Goal: Task Accomplishment & Management: Manage account settings

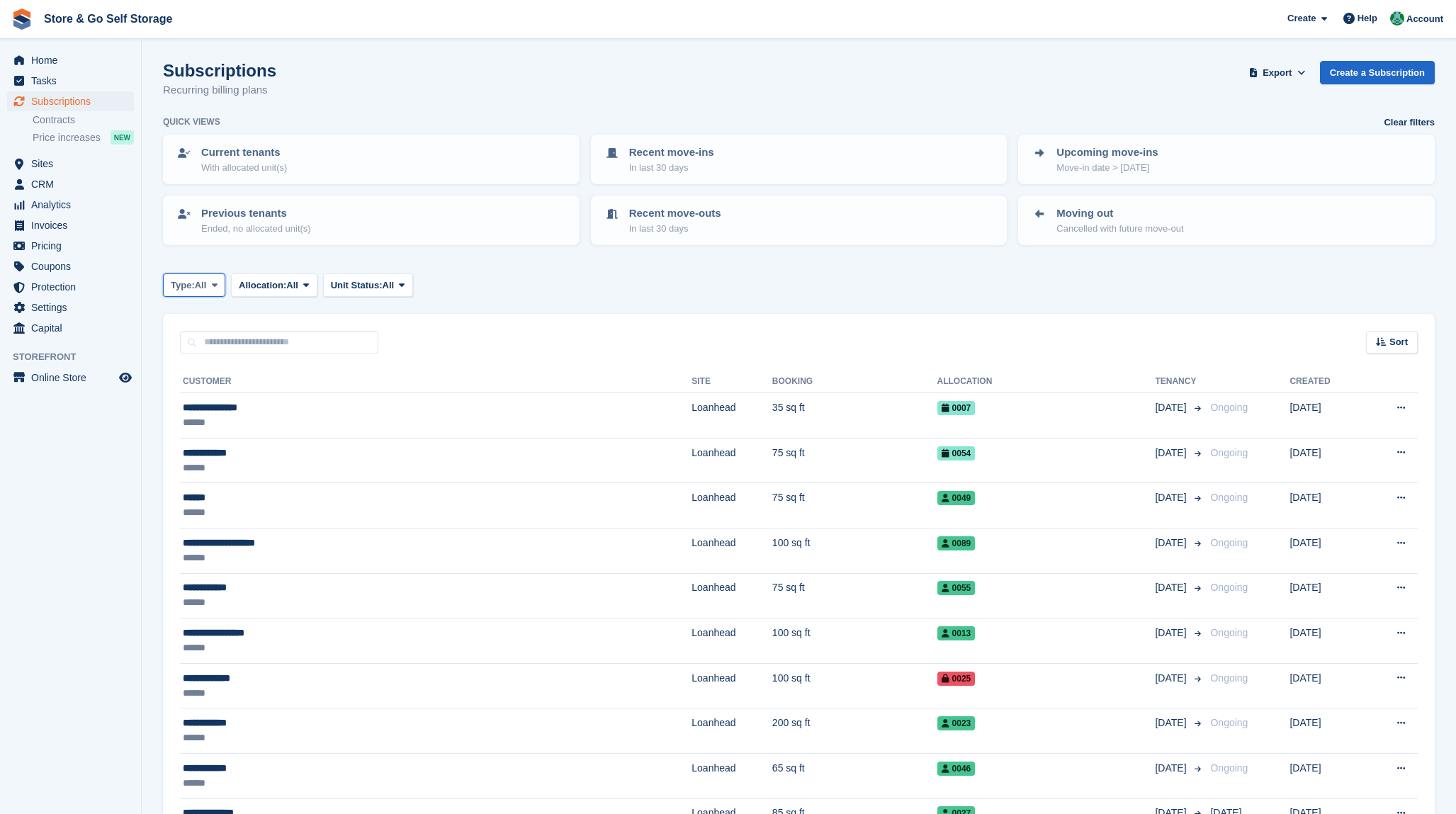
click at [217, 287] on icon at bounding box center [214, 285] width 6 height 9
click at [212, 344] on link "Upcoming" at bounding box center [231, 344] width 123 height 26
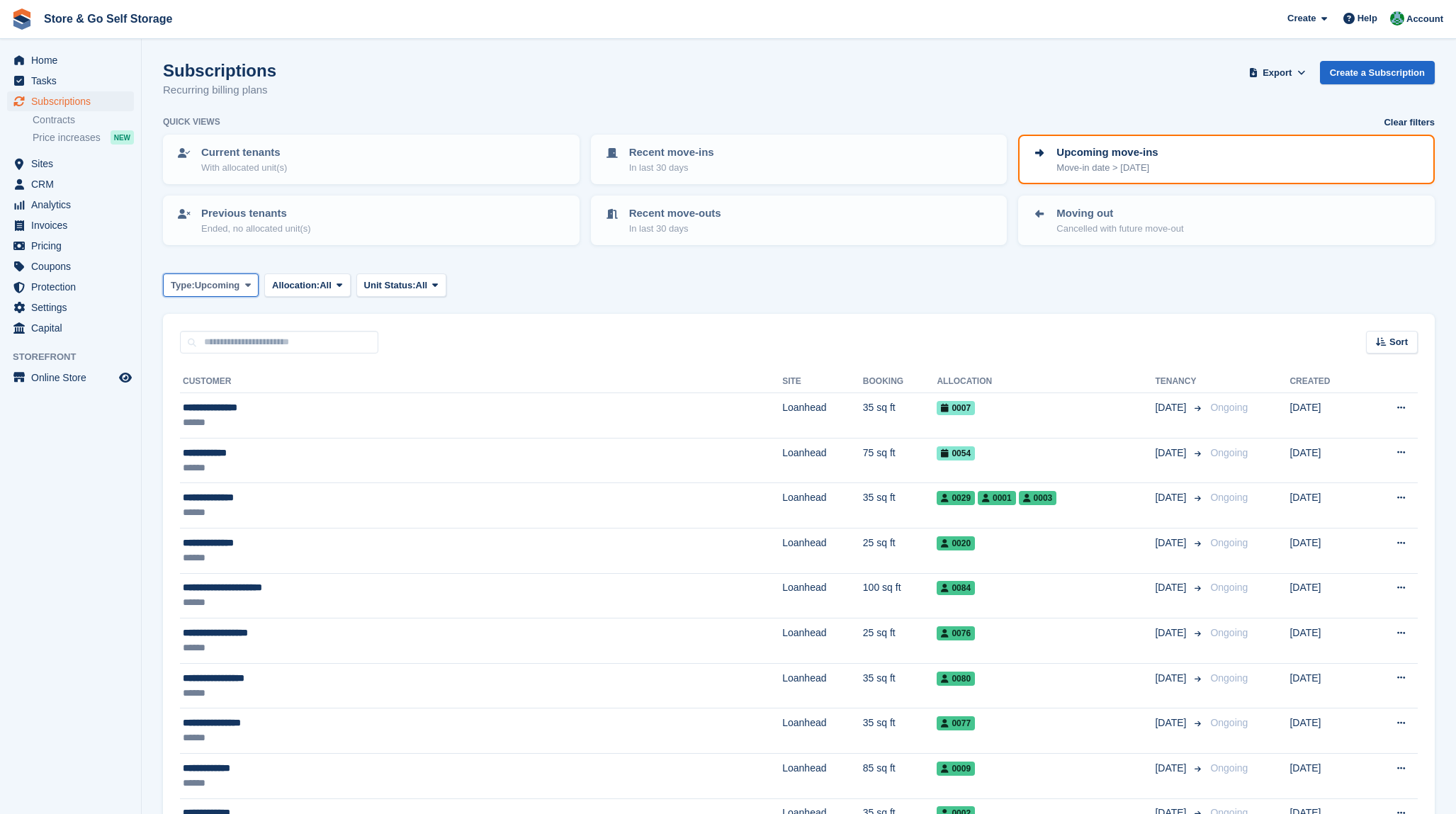
click at [208, 288] on span "Upcoming" at bounding box center [217, 285] width 45 height 14
click at [216, 414] on link "Ending" at bounding box center [231, 421] width 123 height 26
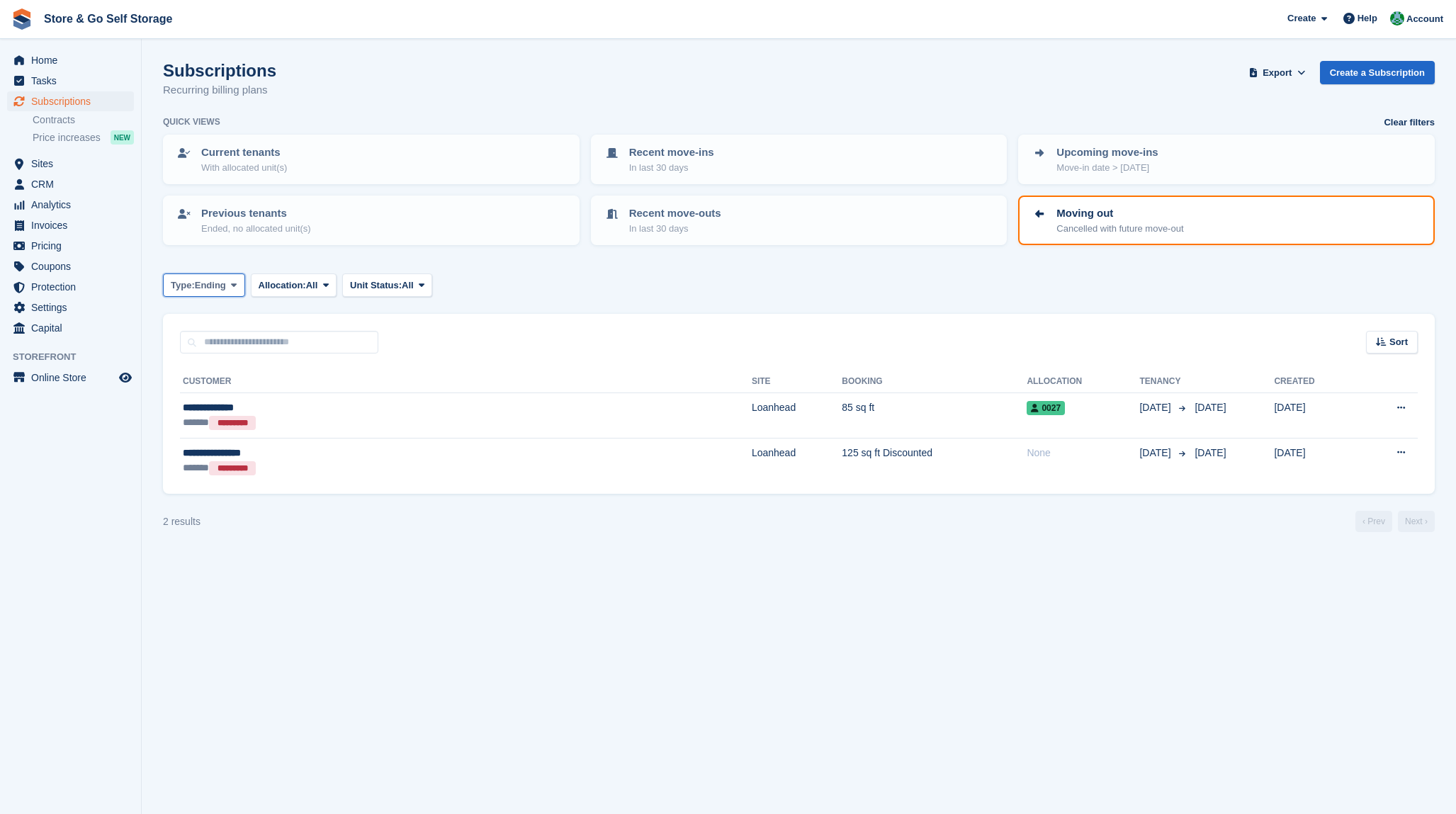
click at [216, 289] on span "Ending" at bounding box center [211, 285] width 31 height 14
click at [226, 344] on link "Upcoming" at bounding box center [231, 344] width 123 height 26
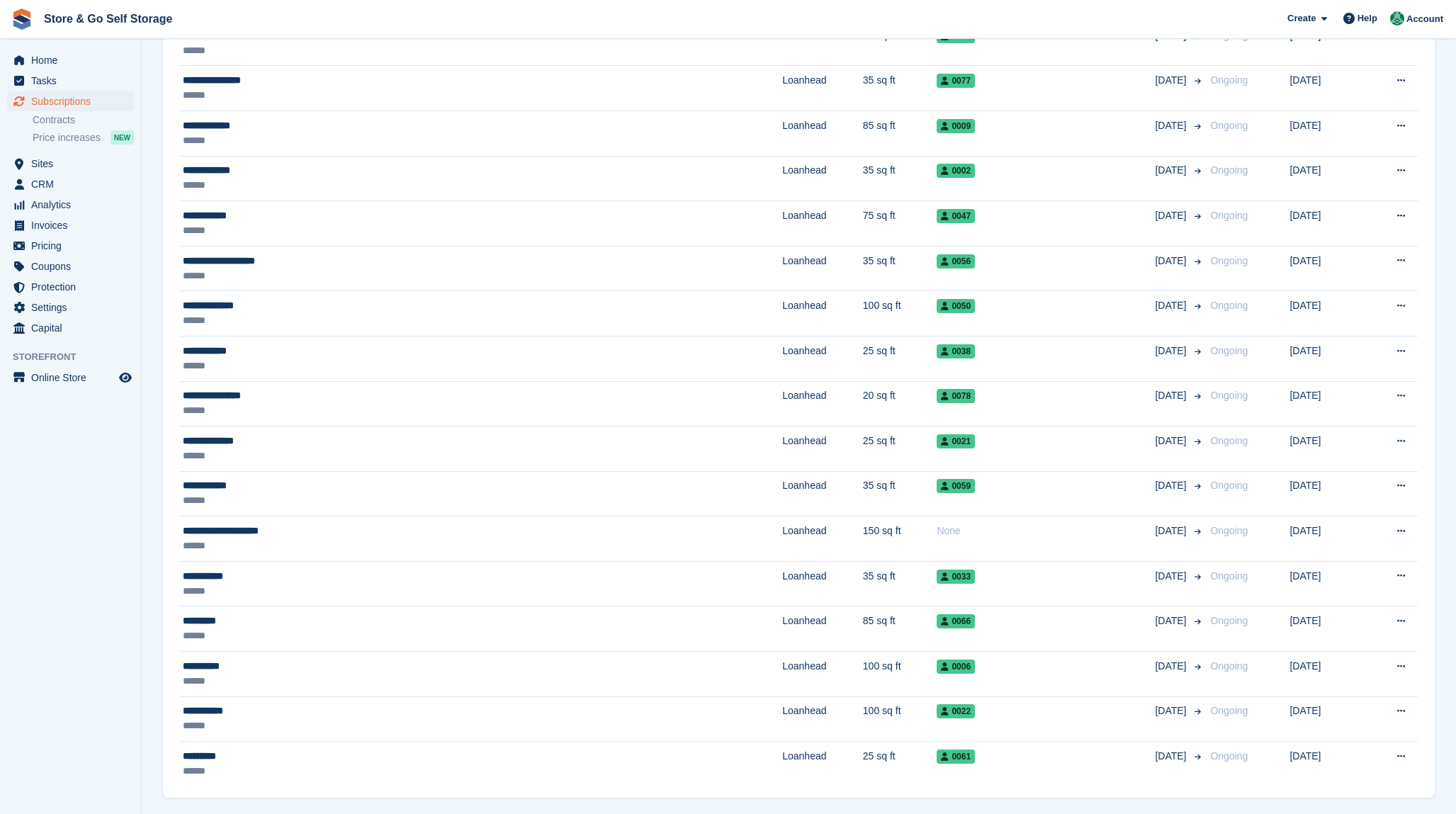
scroll to position [686, 0]
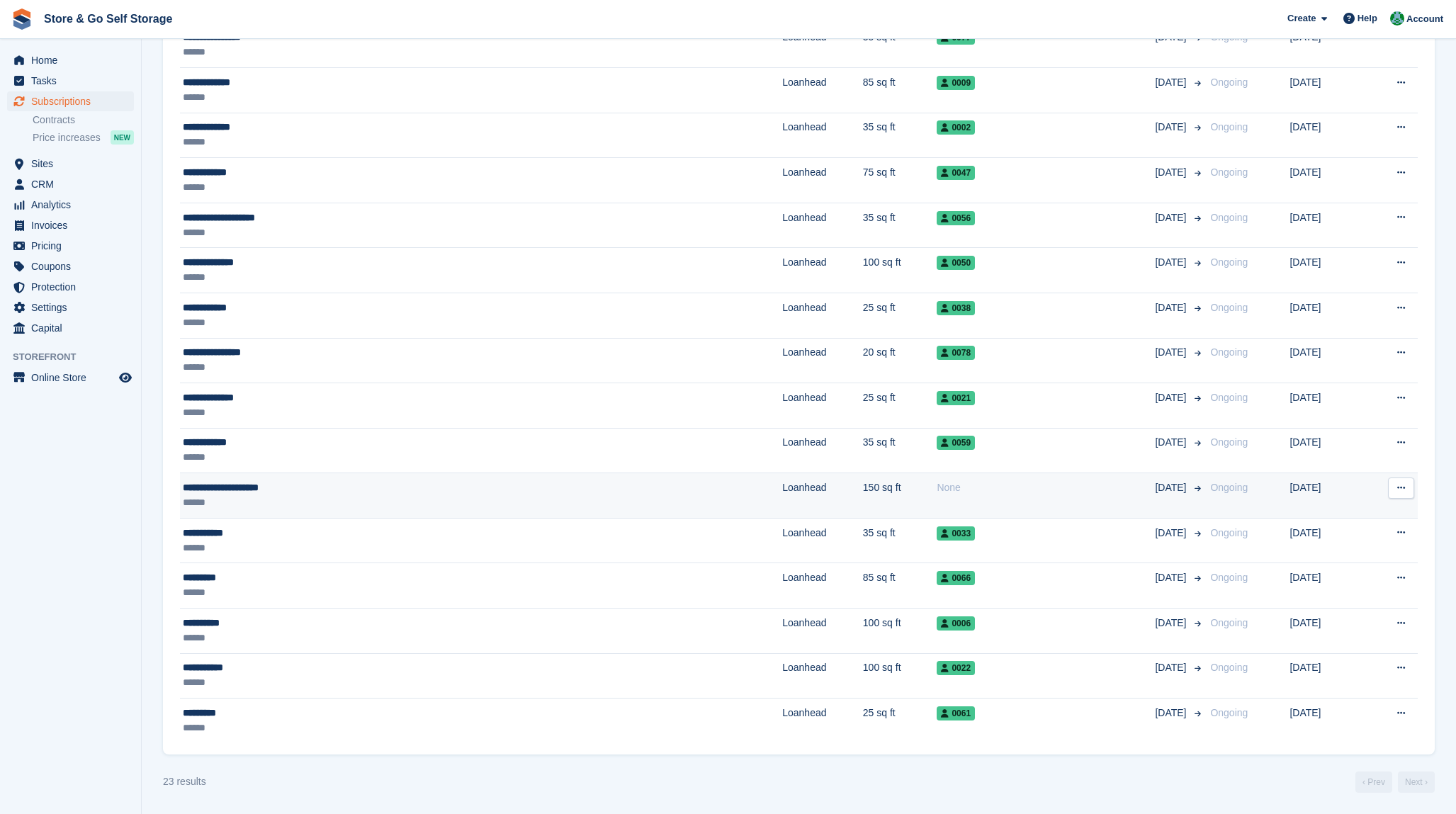
click at [406, 481] on div "**********" at bounding box center [347, 488] width 328 height 15
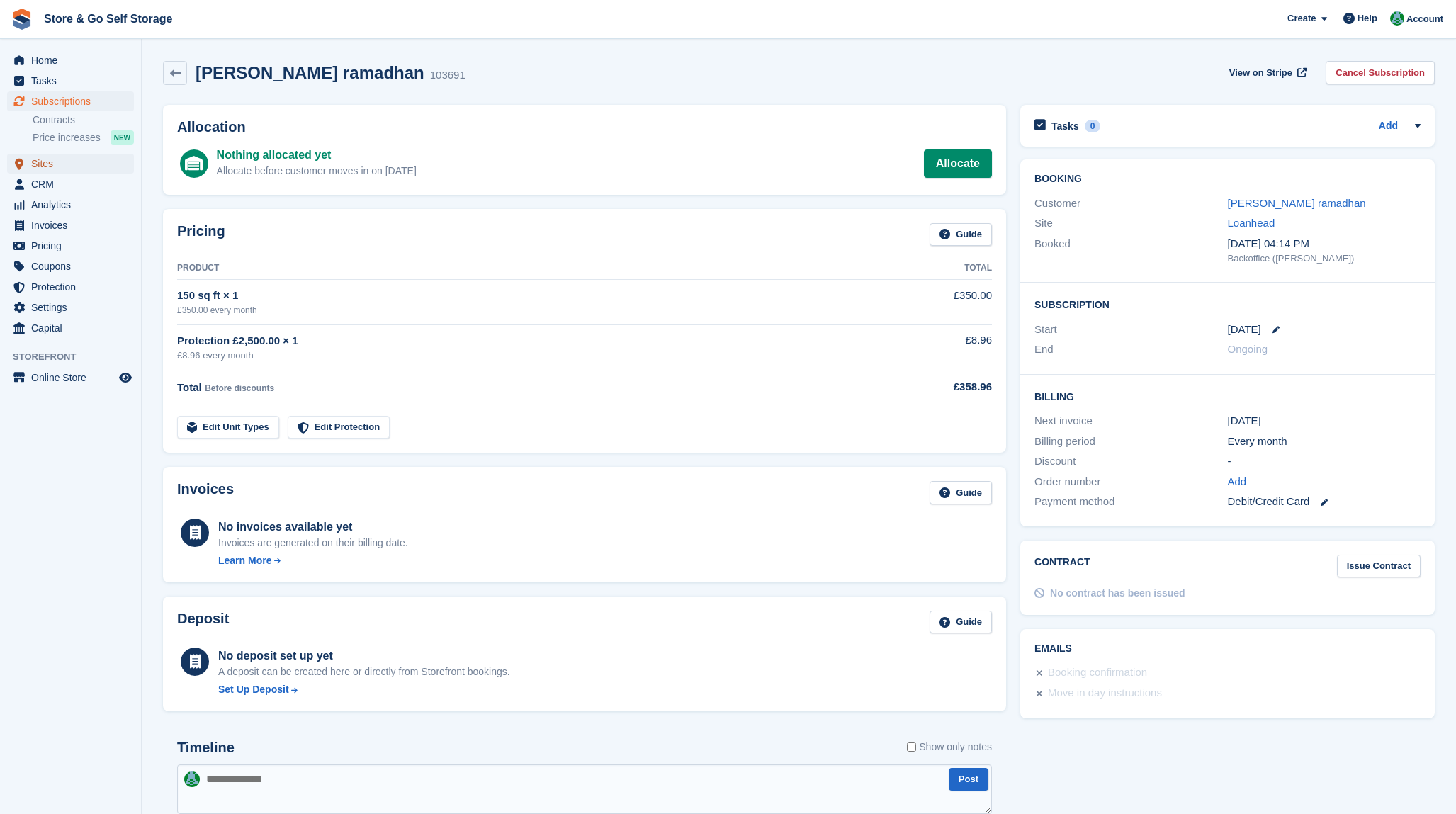
click at [120, 165] on link "Sites" at bounding box center [71, 164] width 127 height 20
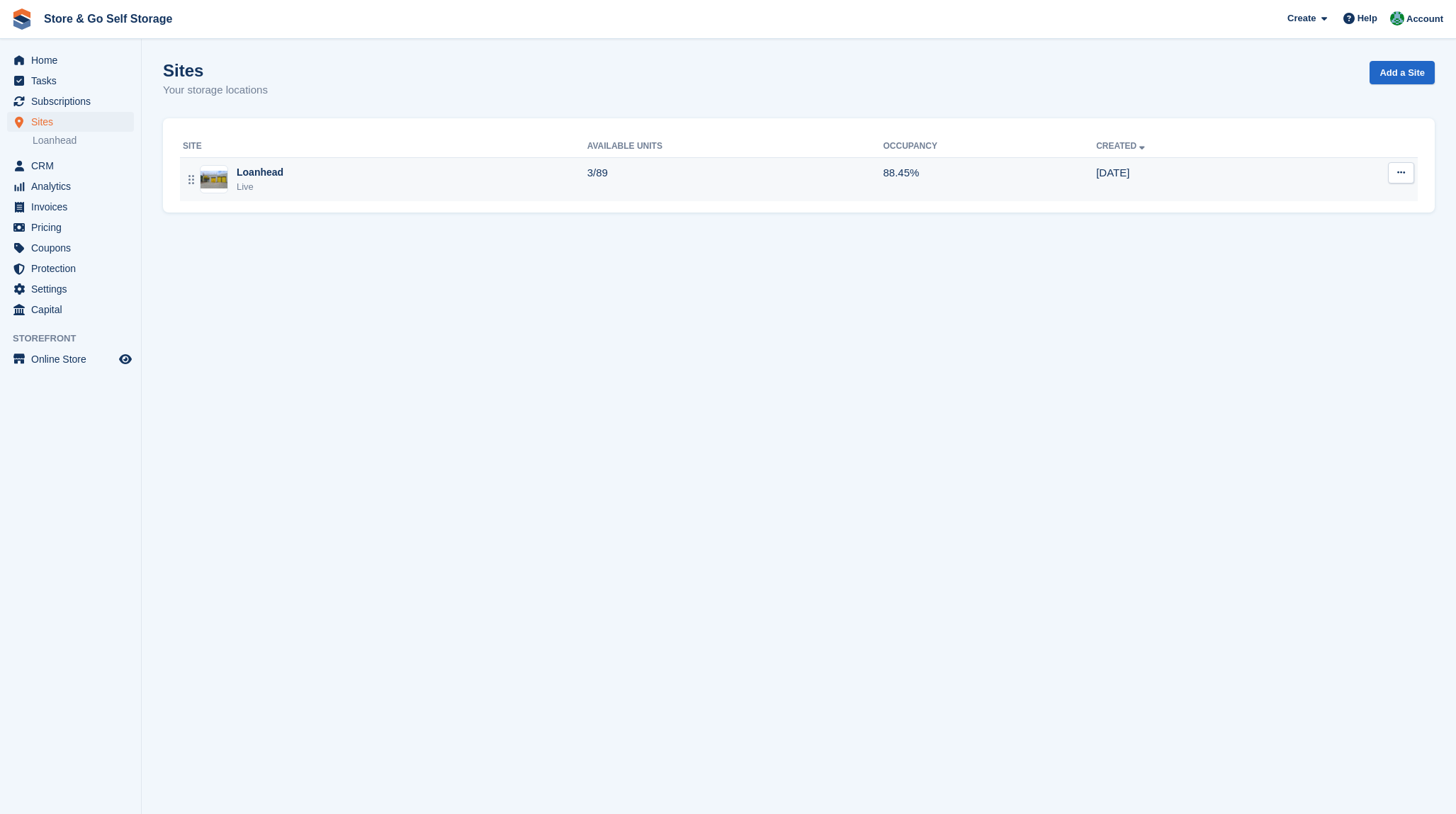
click at [337, 176] on div "Loanhead Live" at bounding box center [385, 179] width 405 height 29
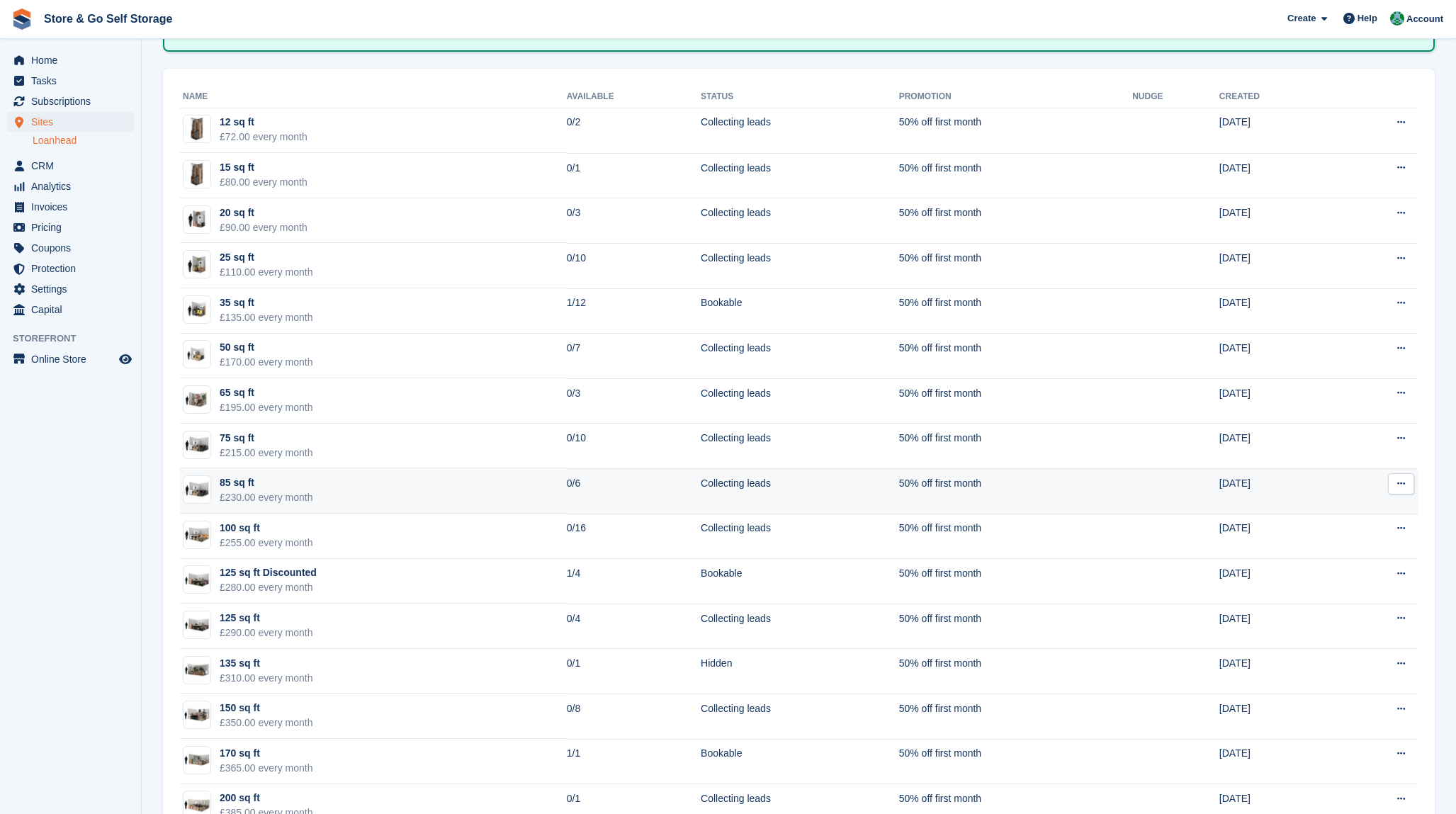
scroll to position [178, 0]
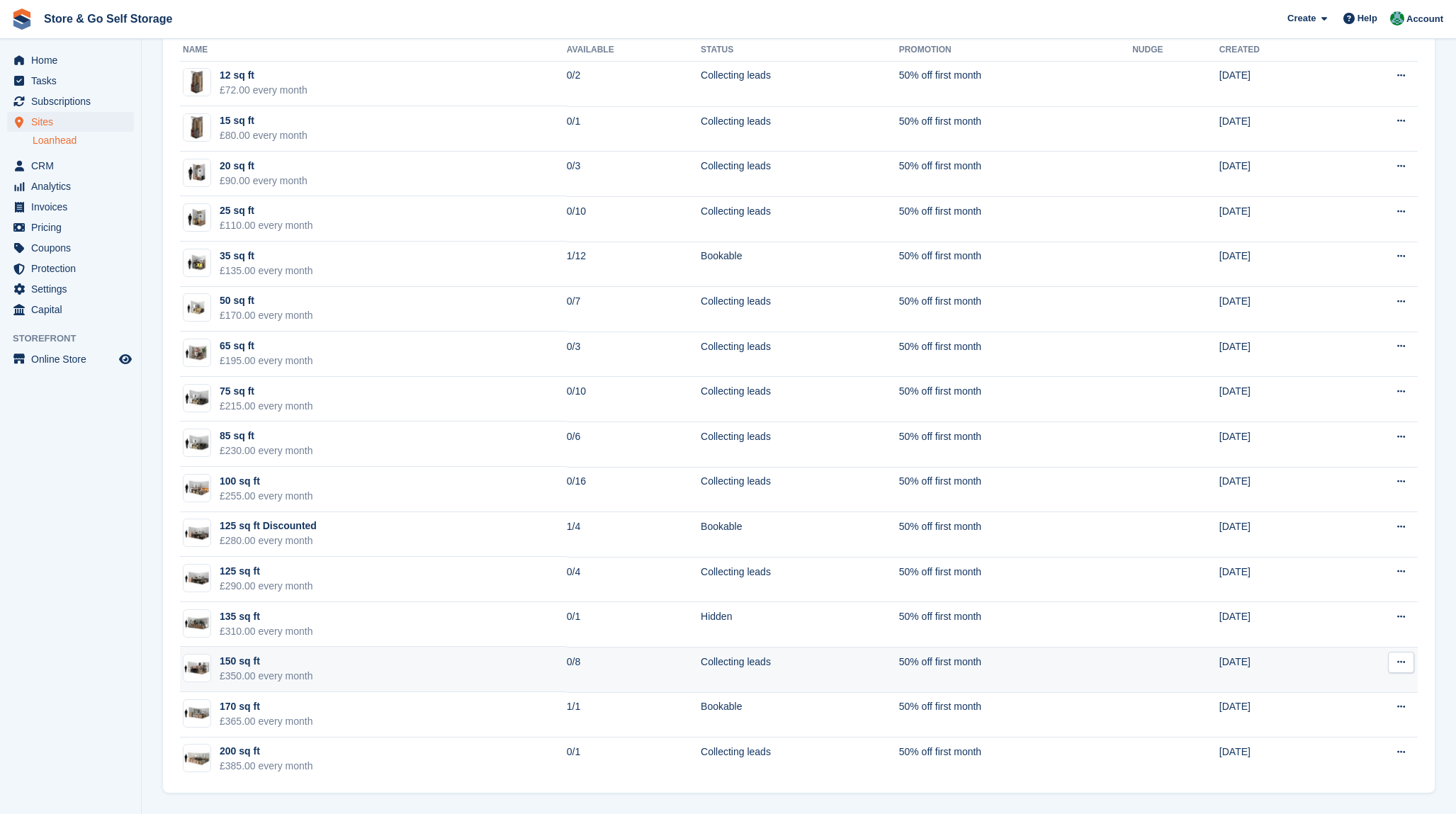
click at [386, 664] on td "150 sq ft £350.00 every month" at bounding box center [374, 669] width 387 height 45
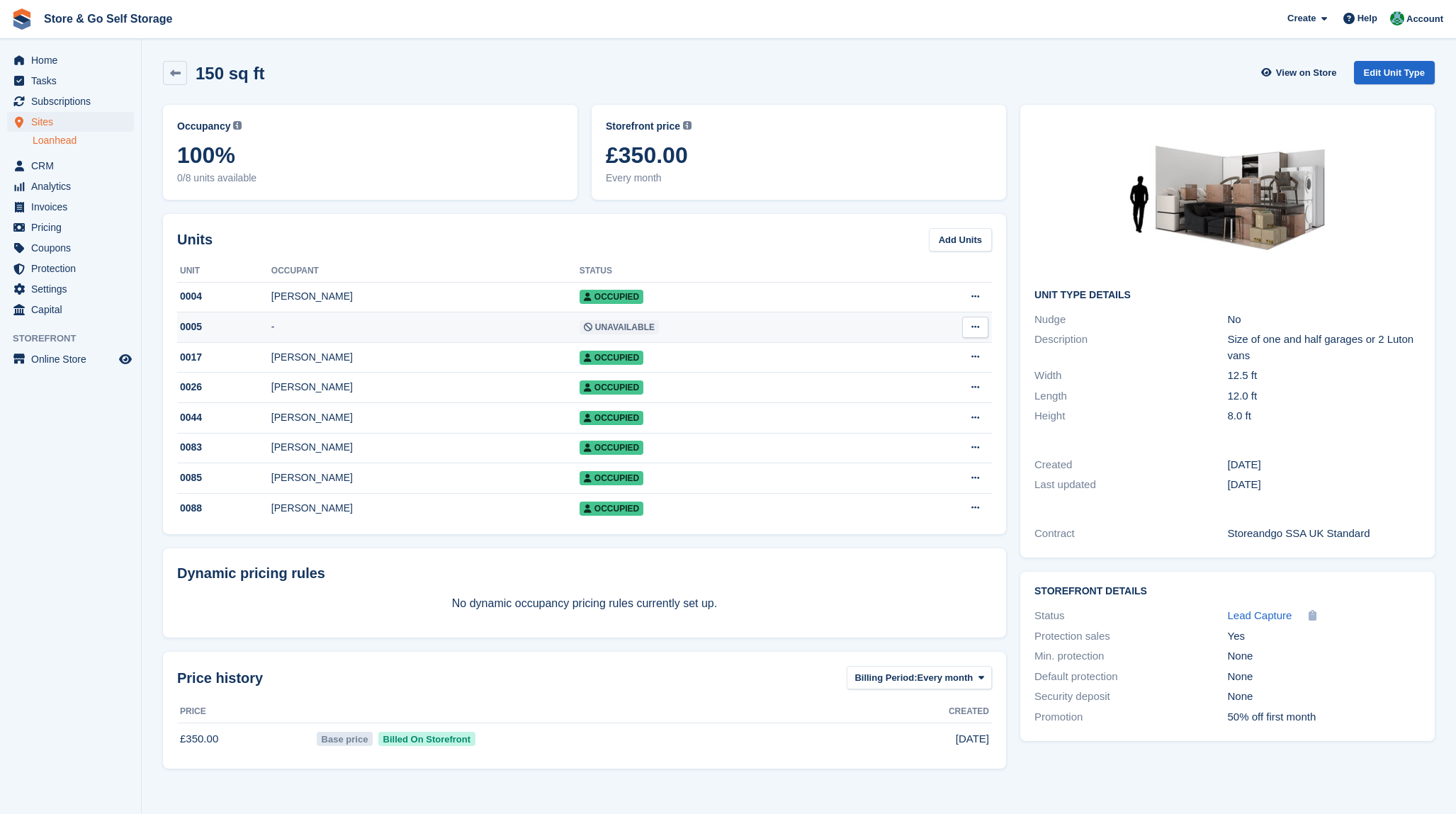
click at [975, 331] on icon at bounding box center [975, 327] width 7 height 9
click at [729, 328] on td "Unavailable" at bounding box center [729, 328] width 300 height 30
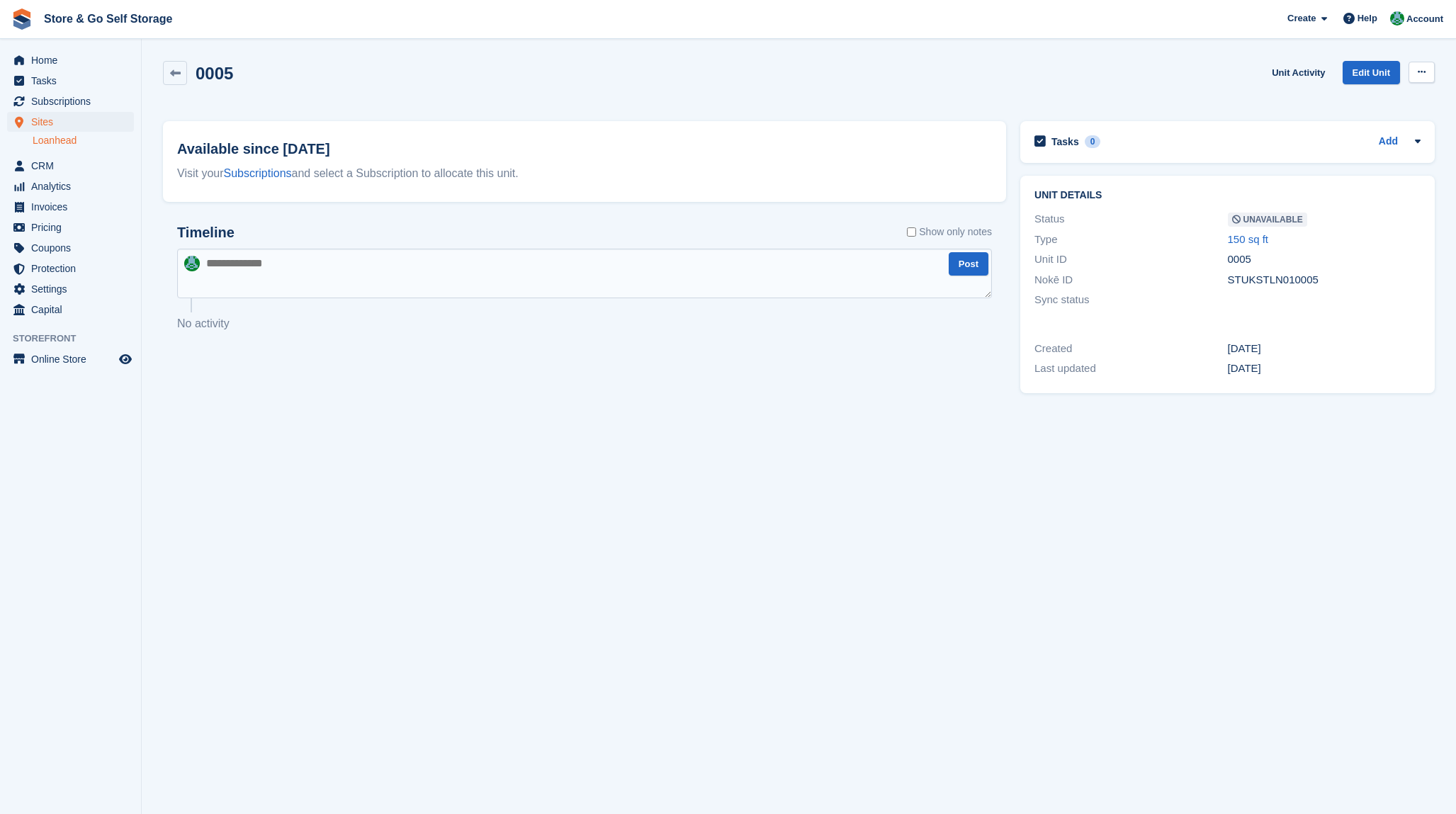
click at [1412, 75] on button at bounding box center [1422, 72] width 26 height 21
click at [1390, 96] on p "Make Available" at bounding box center [1367, 100] width 123 height 18
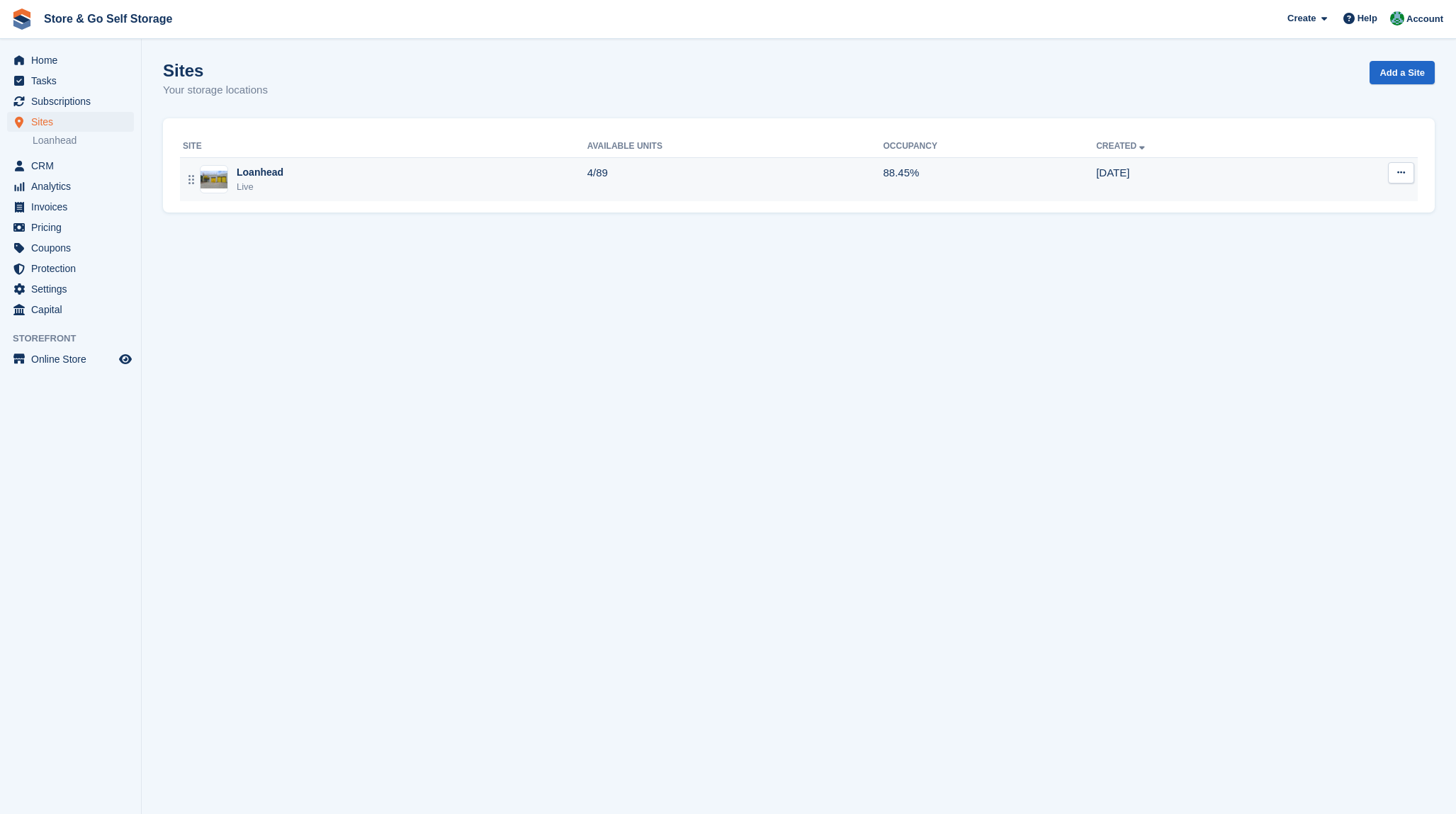
drag, startPoint x: 0, startPoint y: 0, endPoint x: 244, endPoint y: 179, distance: 302.6
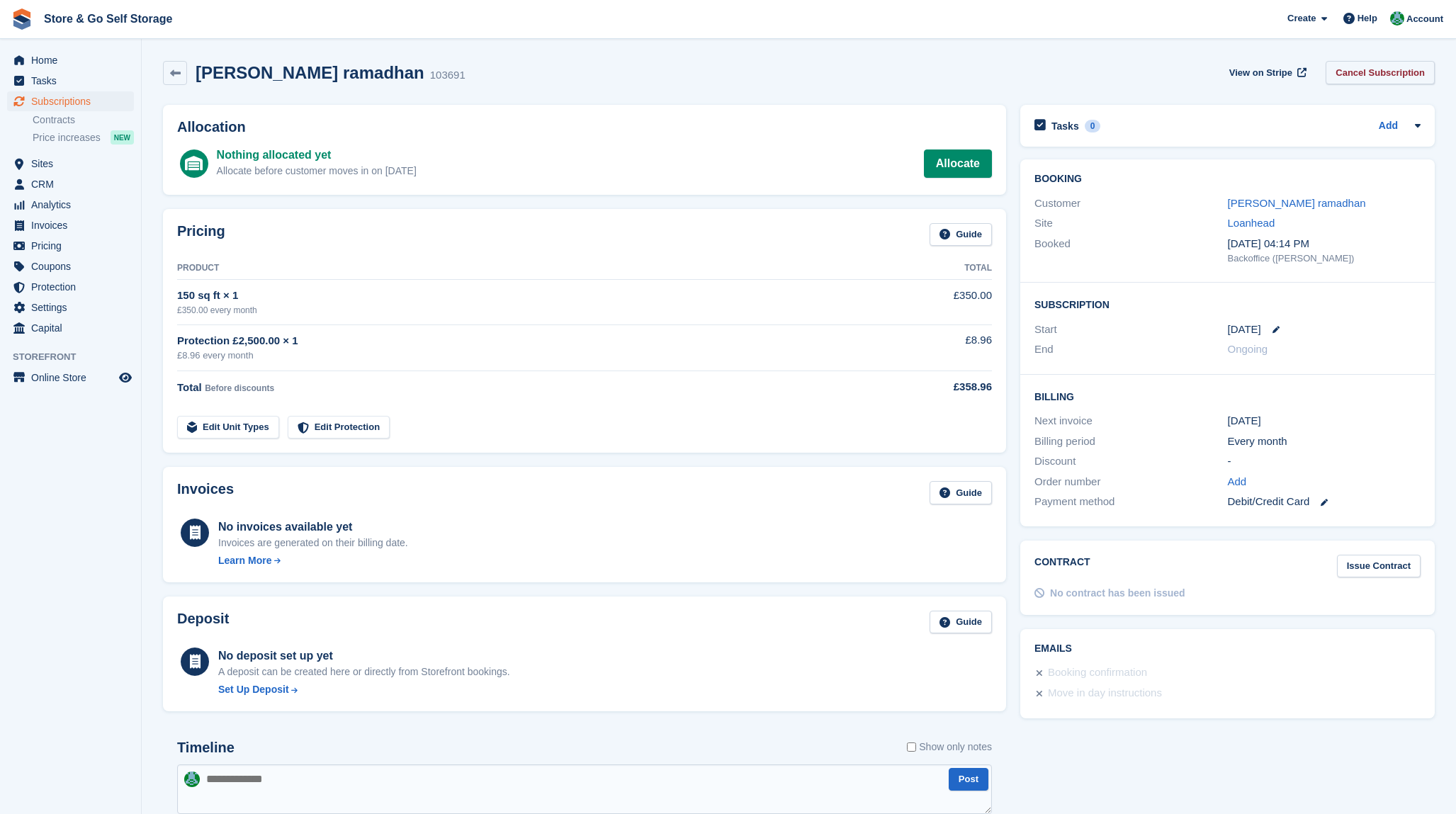
click at [1362, 74] on link "Cancel Subscription" at bounding box center [1380, 72] width 109 height 23
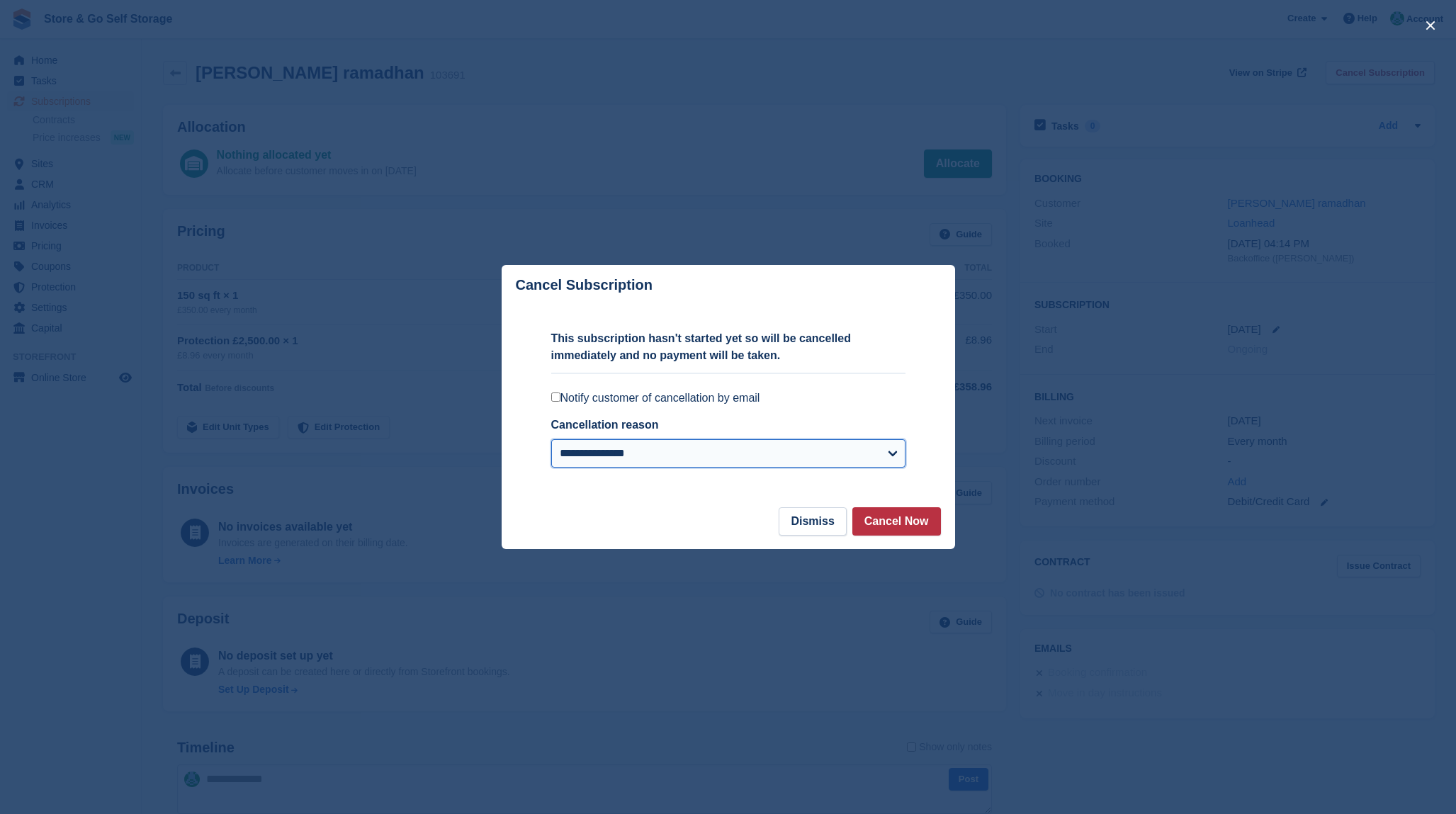
click at [702, 457] on select "**********" at bounding box center [728, 454] width 355 height 28
select select
click at [551, 441] on select "**********" at bounding box center [728, 454] width 355 height 28
click at [649, 402] on label "Notify customer of cancellation by email" at bounding box center [728, 398] width 355 height 14
click at [885, 524] on button "Cancel Now" at bounding box center [897, 522] width 89 height 28
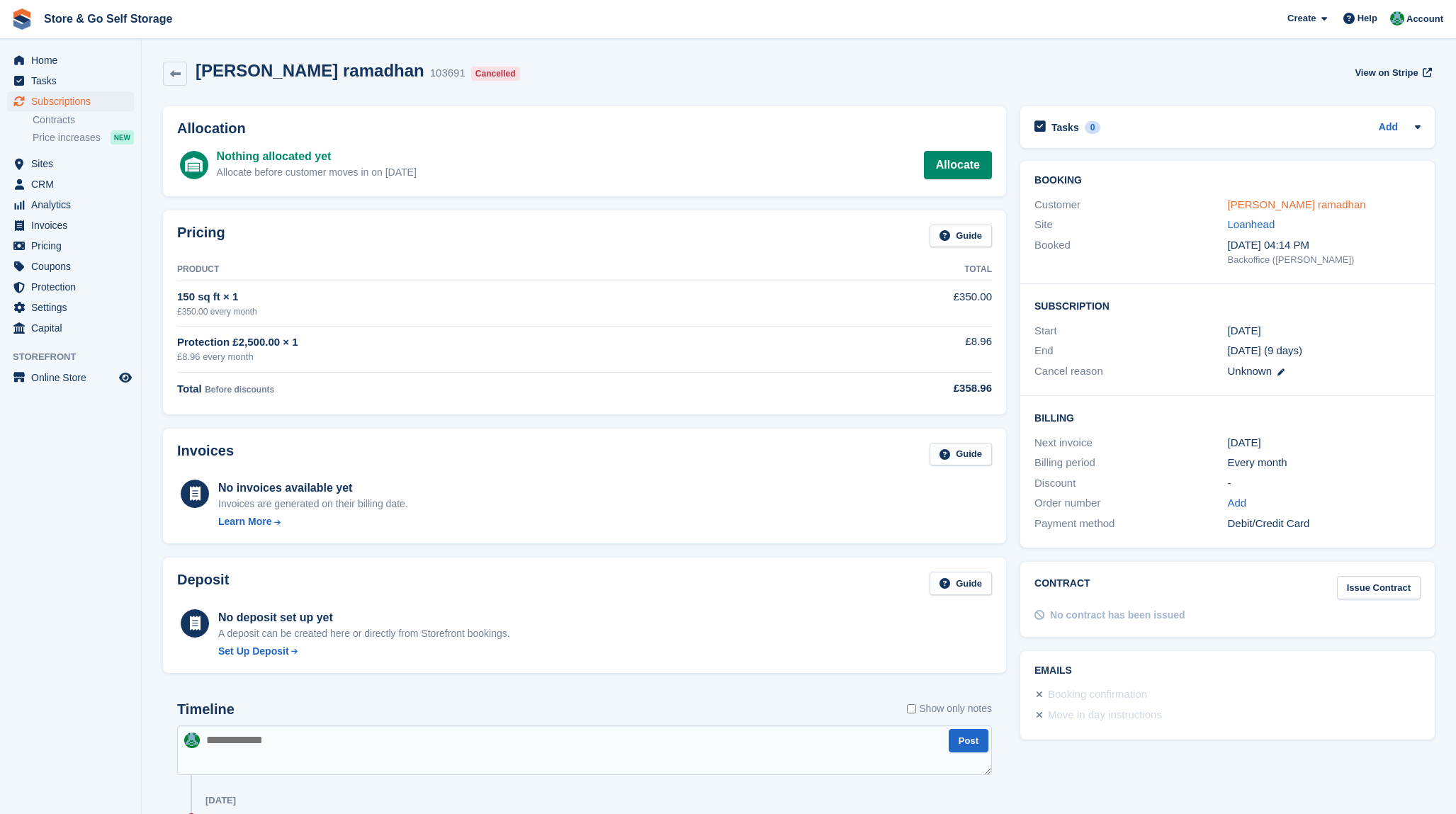
click at [1269, 207] on link "[PERSON_NAME] ramadhan" at bounding box center [1297, 204] width 138 height 12
